Goal: Find specific page/section: Find specific page/section

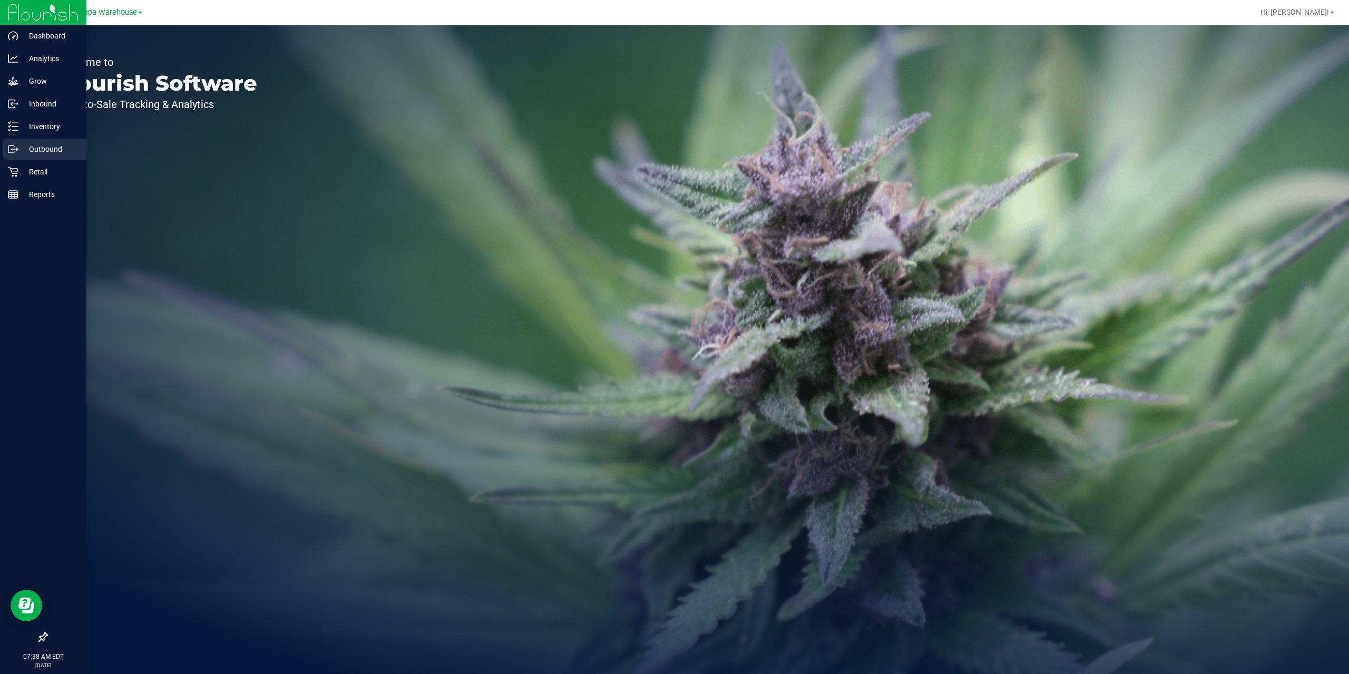
click at [15, 146] on icon at bounding box center [13, 149] width 11 height 11
